Goal: Task Accomplishment & Management: Manage account settings

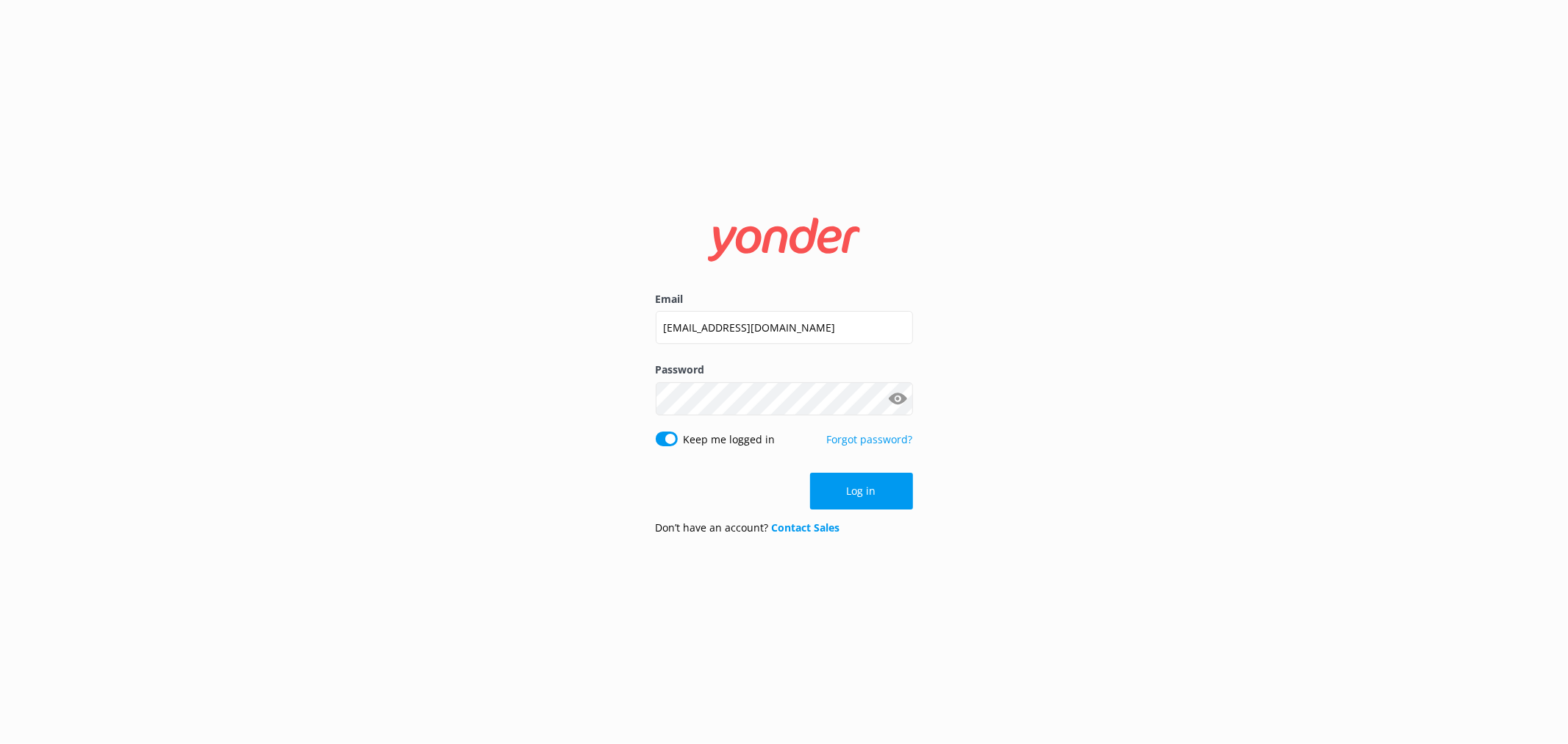
click at [875, 486] on button "Log in" at bounding box center [861, 491] width 103 height 37
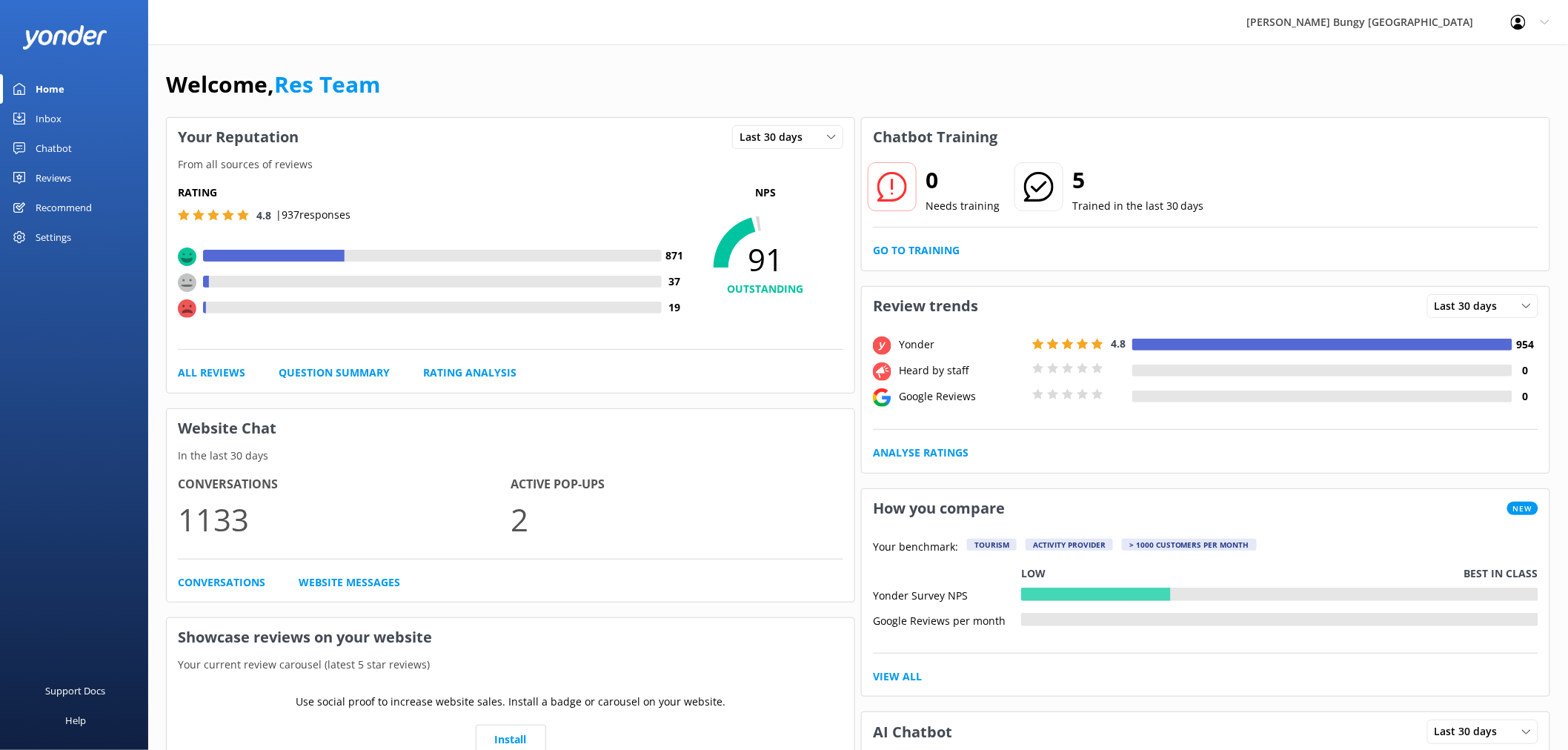
click at [80, 110] on link "Inbox" at bounding box center [74, 118] width 148 height 29
